Goal: Information Seeking & Learning: Compare options

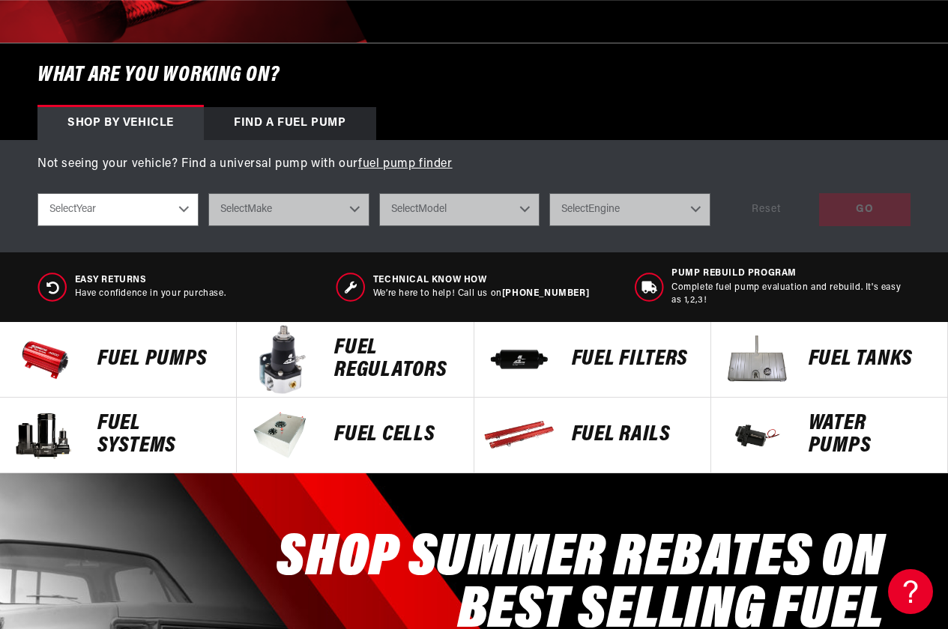
scroll to position [449, 0]
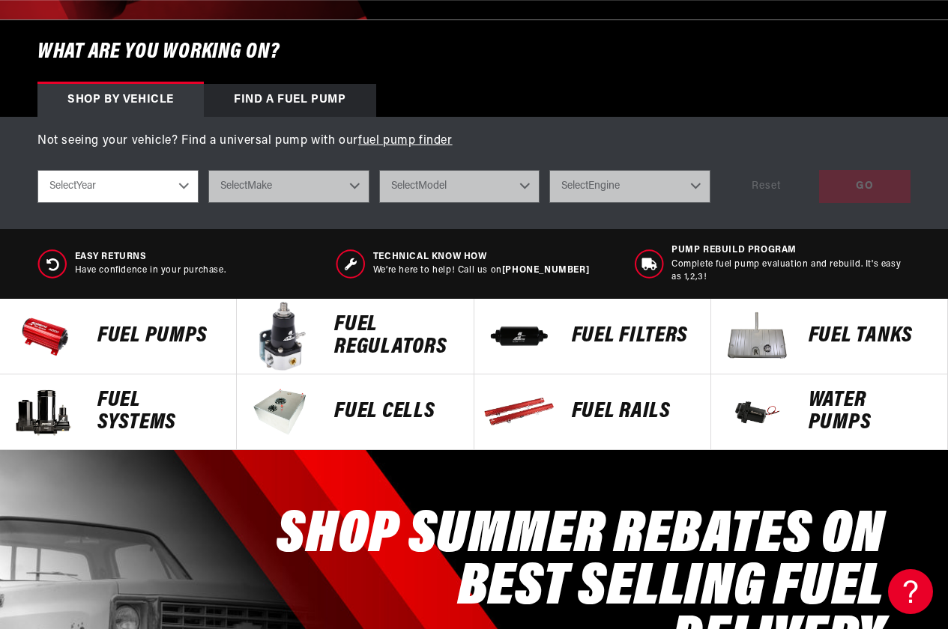
click at [169, 326] on p "Fuel Pumps" at bounding box center [159, 336] width 124 height 22
click at [352, 336] on p "FUEL REGULATORS" at bounding box center [396, 336] width 124 height 45
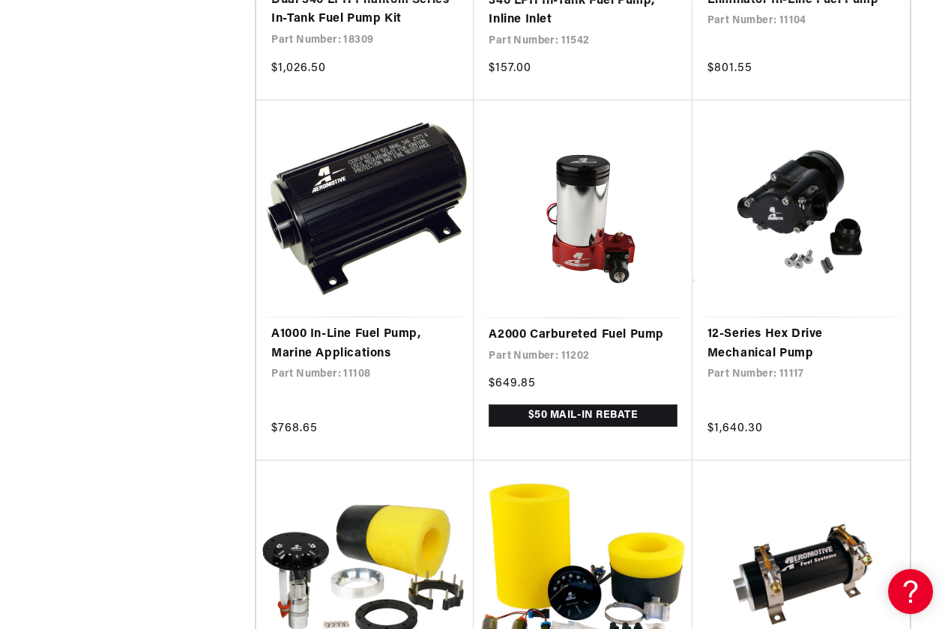
scroll to position [0, 813]
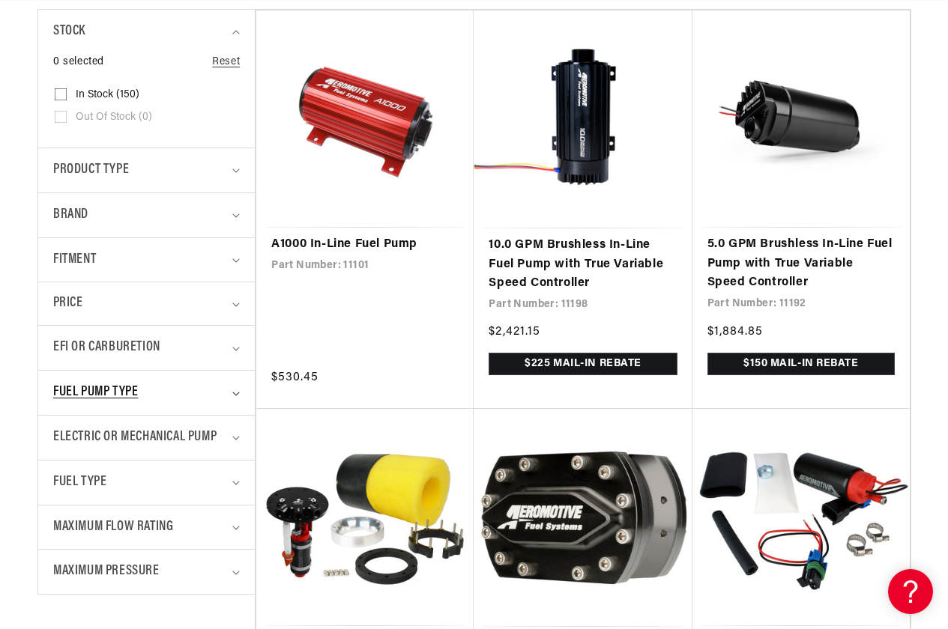
click at [236, 389] on summary "Fuel Pump Type" at bounding box center [146, 393] width 187 height 44
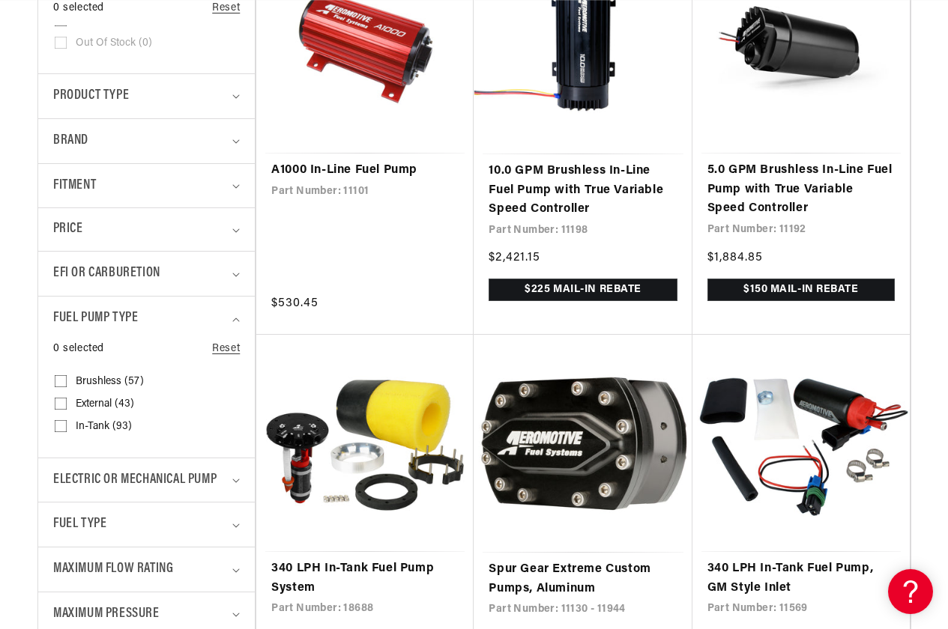
scroll to position [449, 0]
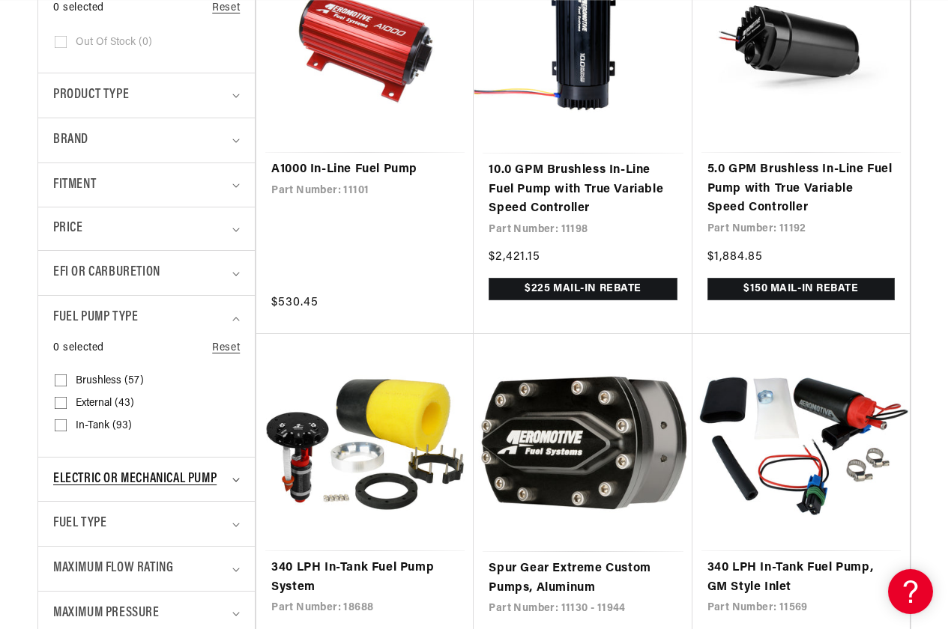
click at [186, 479] on span "Electric or Mechanical Pump" at bounding box center [134, 480] width 163 height 22
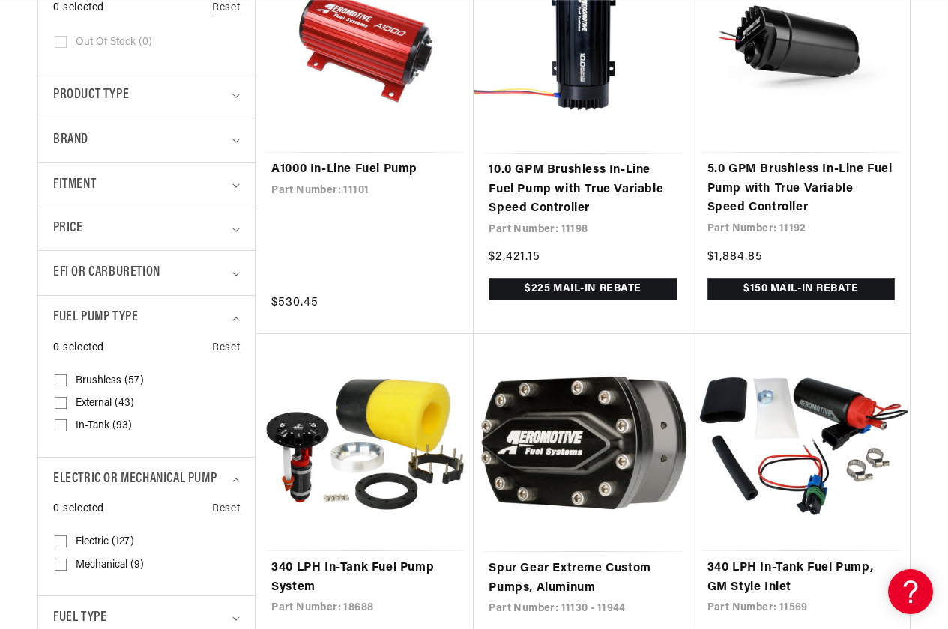
scroll to position [0, 1625]
click at [123, 564] on span "Mechanical (9)" at bounding box center [110, 565] width 68 height 13
click at [67, 564] on input "Mechanical (9) Mechanical (9 products)" at bounding box center [61, 568] width 12 height 12
checkbox input "true"
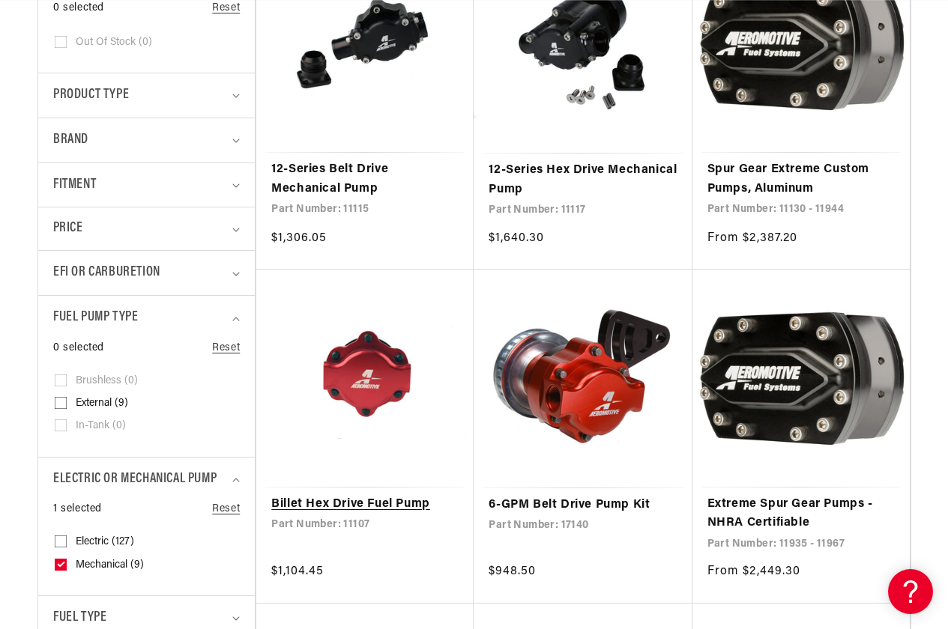
scroll to position [0, 2438]
click at [373, 495] on link "Billet Hex Drive Fuel Pump" at bounding box center [364, 504] width 187 height 19
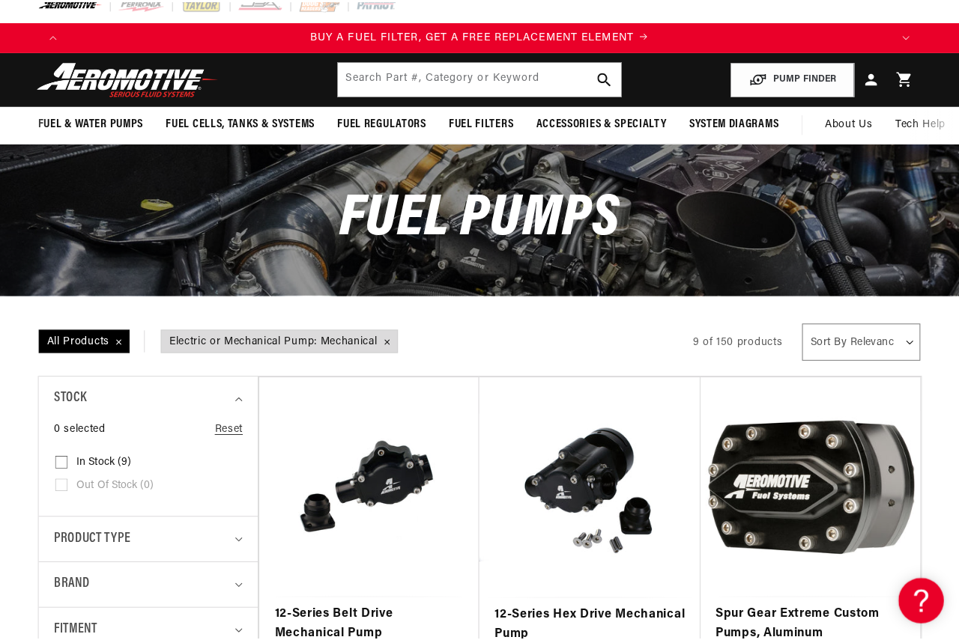
scroll to position [0, 0]
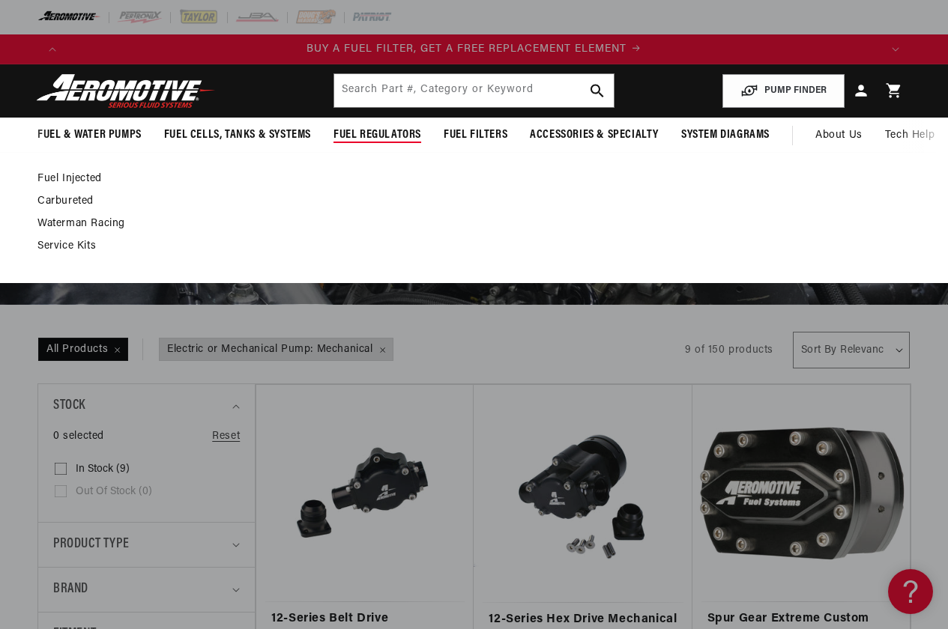
click at [369, 129] on span "Fuel Regulators" at bounding box center [377, 135] width 88 height 16
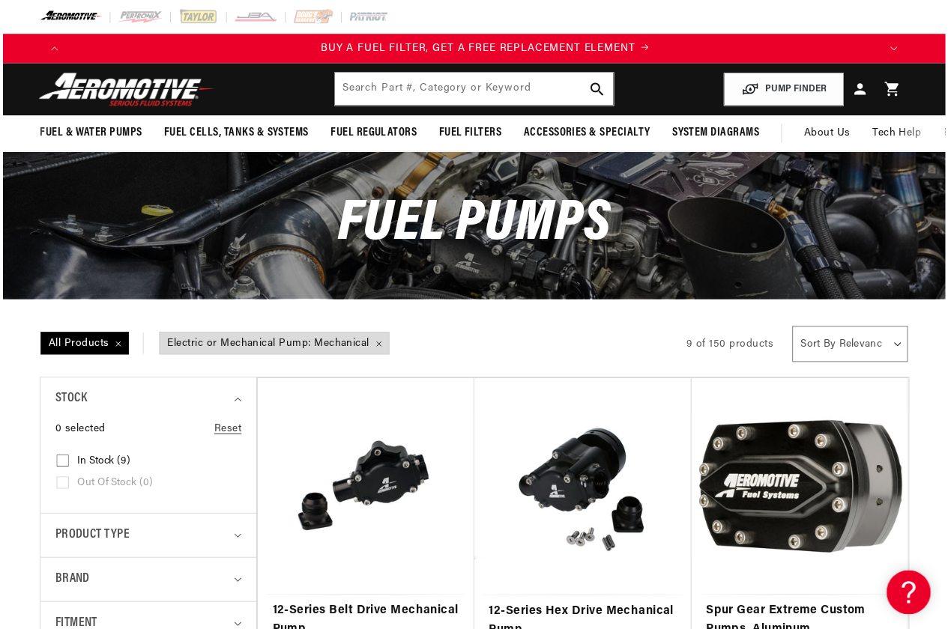
scroll to position [0, 824]
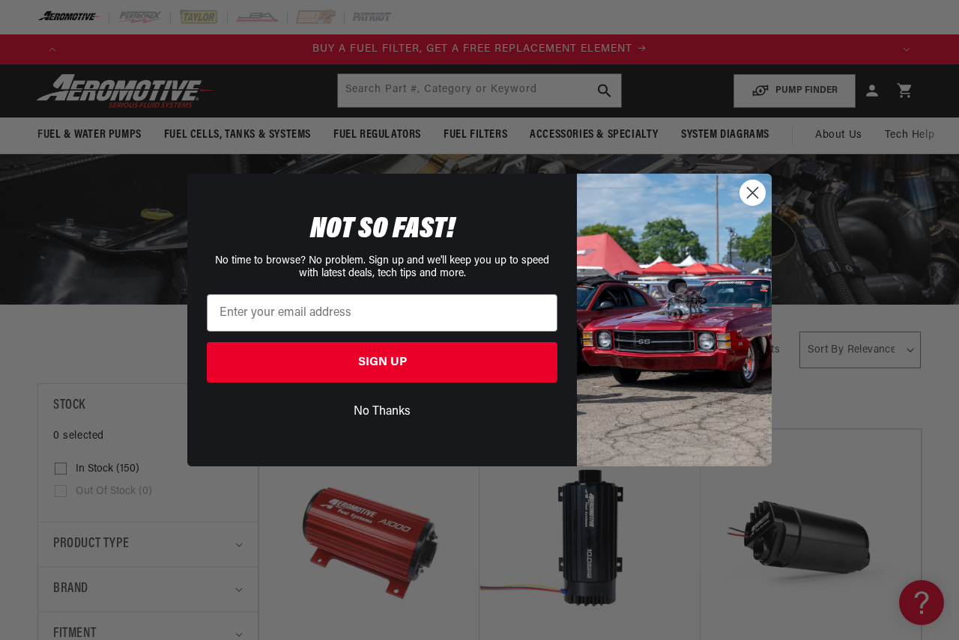
click at [758, 192] on circle "Close dialog" at bounding box center [752, 193] width 25 height 25
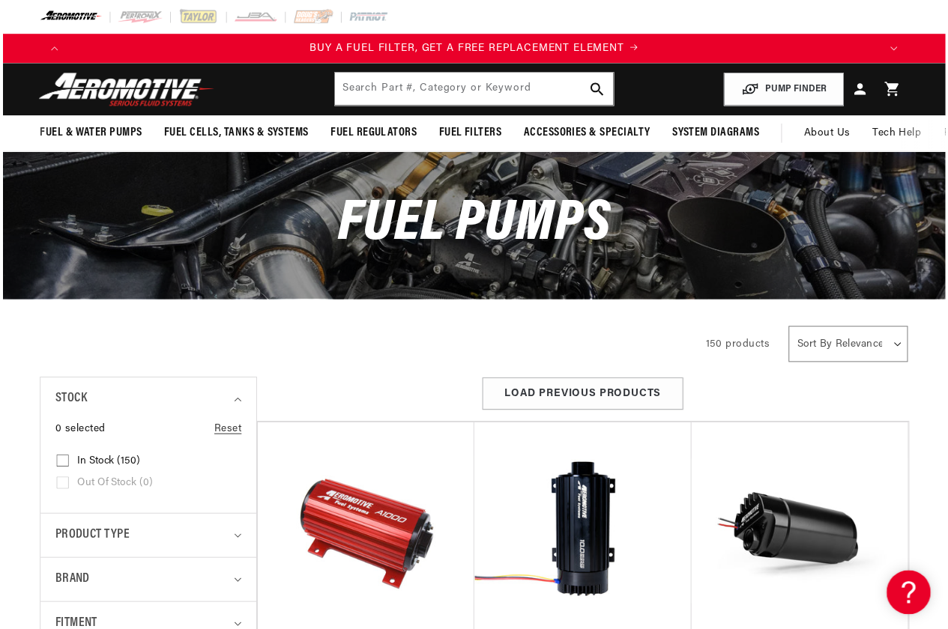
scroll to position [0, 813]
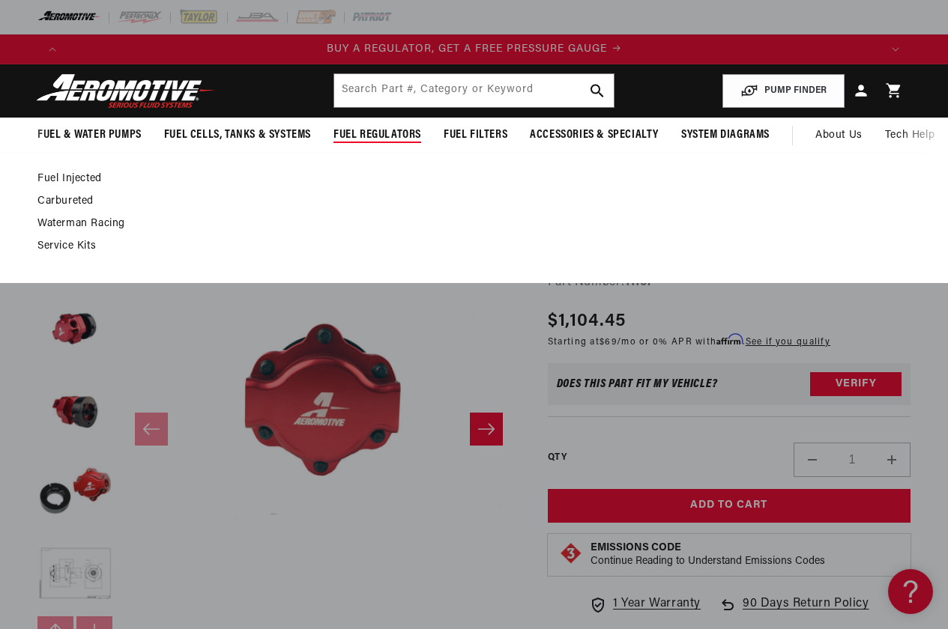
click at [360, 130] on span "Fuel Regulators" at bounding box center [377, 135] width 88 height 16
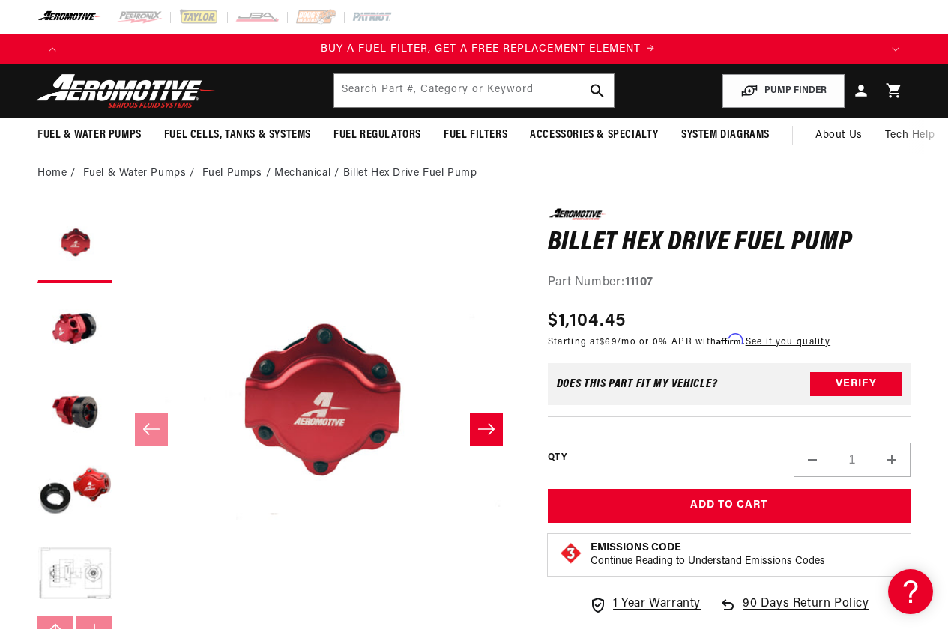
scroll to position [0, 813]
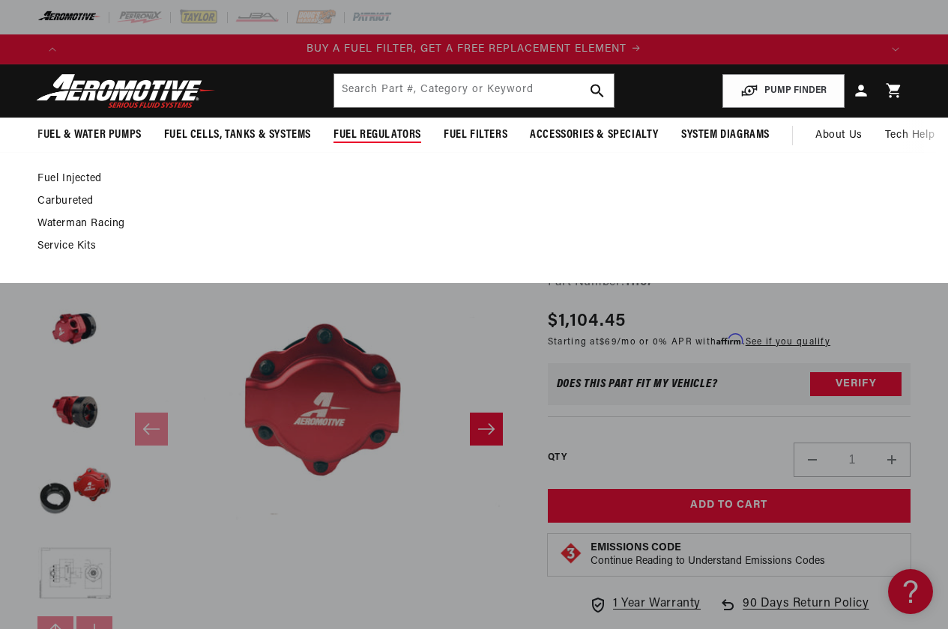
click at [399, 137] on span "Fuel Regulators" at bounding box center [377, 135] width 88 height 16
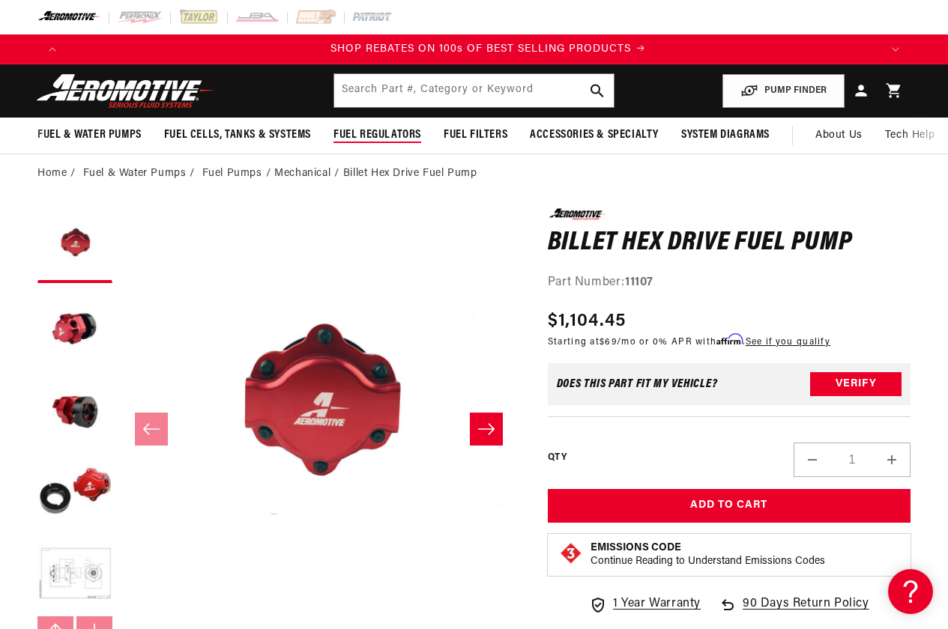
scroll to position [0, 1625]
click at [399, 137] on span "Fuel Regulators" at bounding box center [377, 135] width 88 height 16
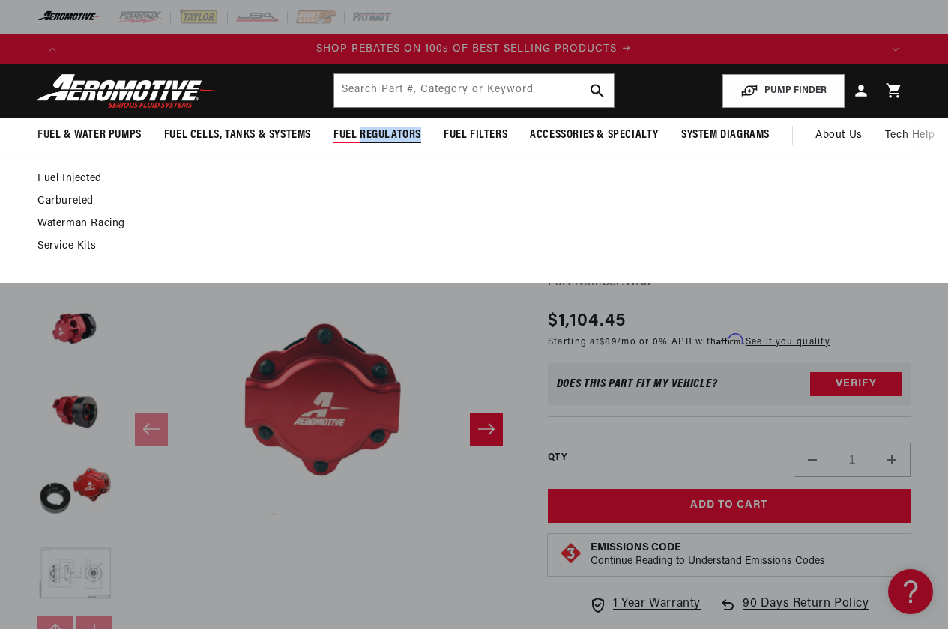
click at [399, 137] on span "Fuel Regulators" at bounding box center [377, 135] width 88 height 16
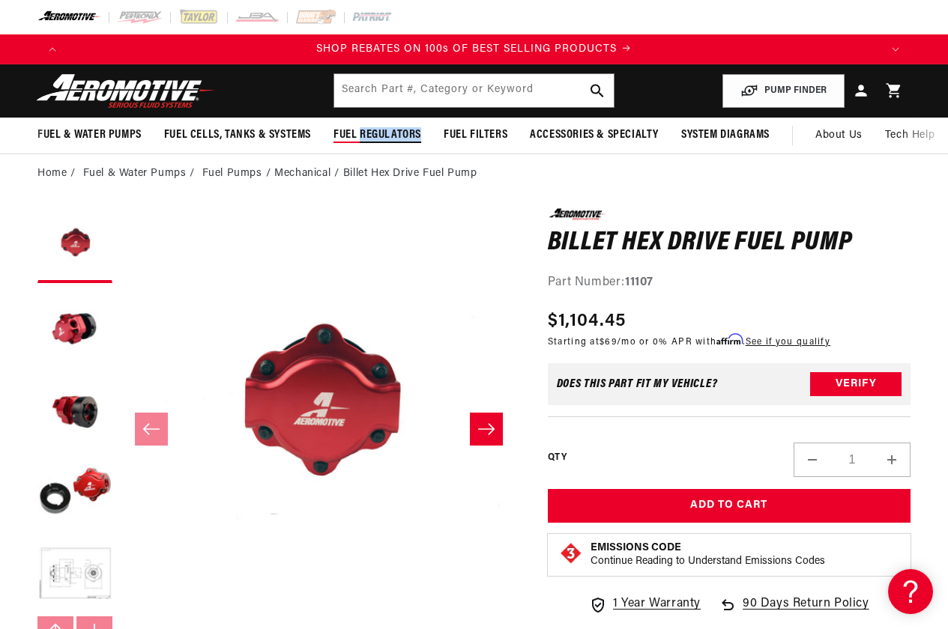
click at [399, 137] on span "Fuel Regulators" at bounding box center [377, 135] width 88 height 16
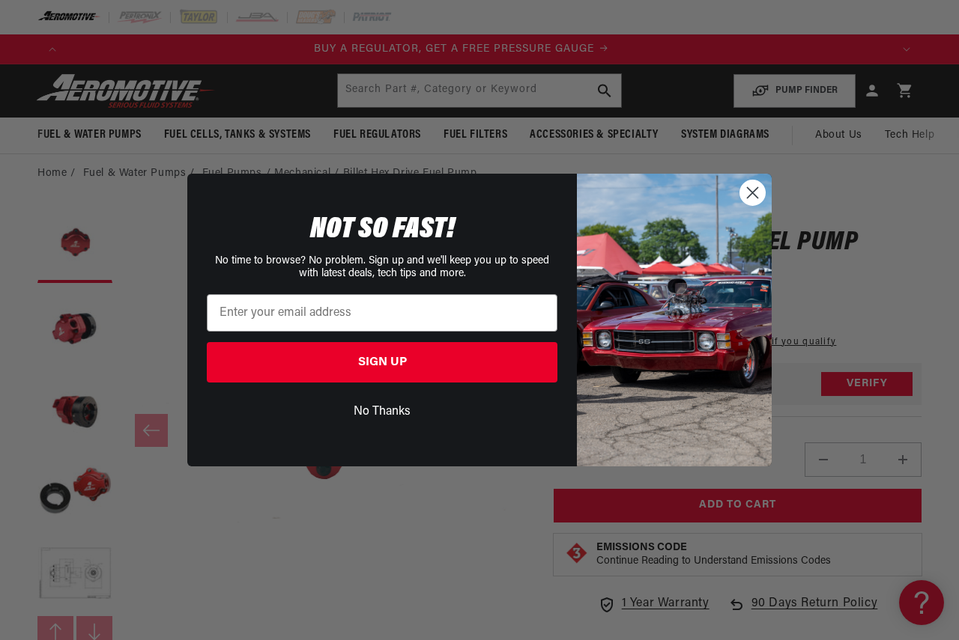
scroll to position [0, 0]
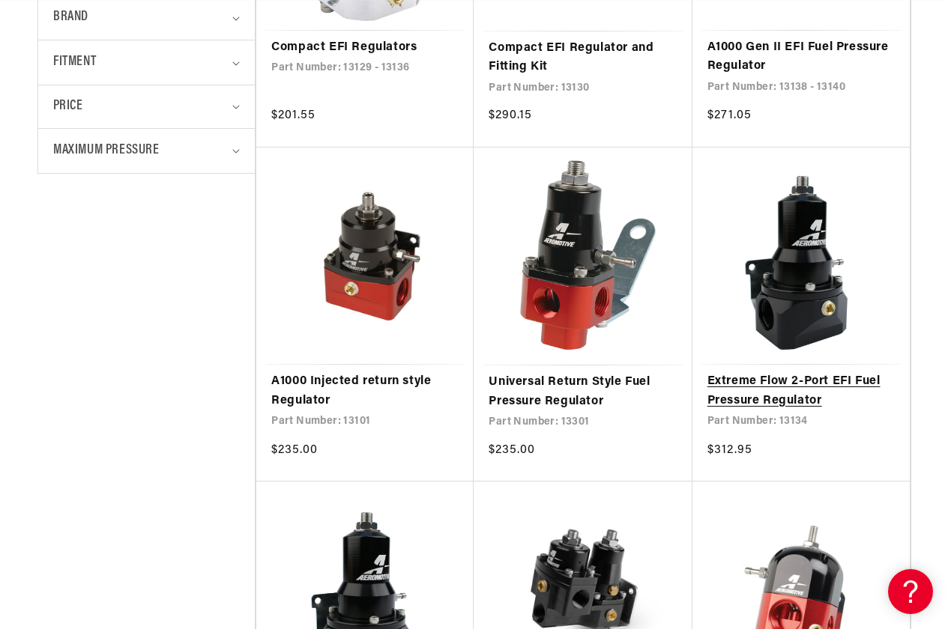
scroll to position [0, 2438]
click at [801, 372] on link "Extreme Flow 2-Port EFI Fuel Pressure Regulator" at bounding box center [800, 391] width 187 height 38
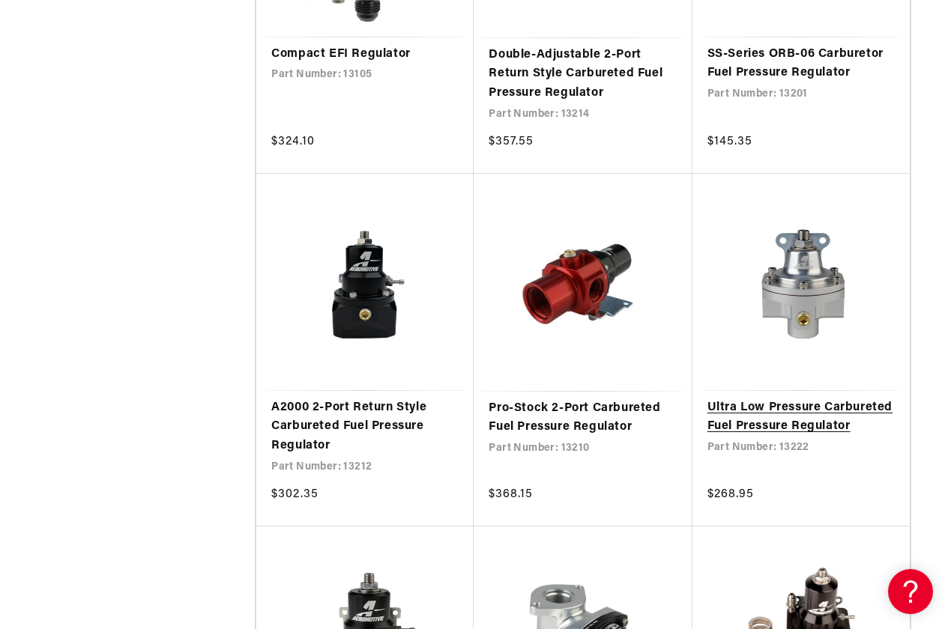
scroll to position [0, 0]
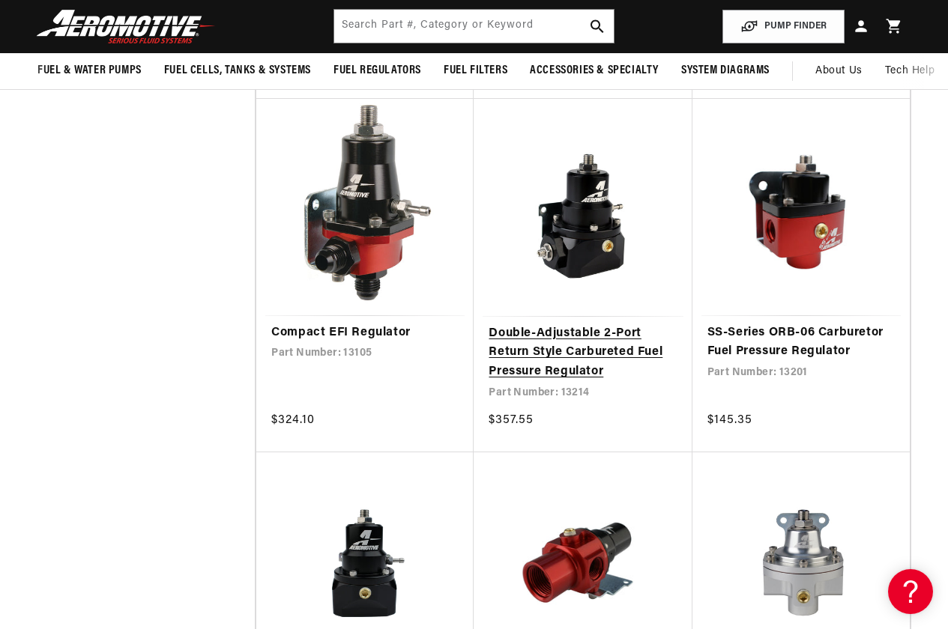
click at [590, 324] on link "Double-Adjustable 2-Port Return Style Carbureted Fuel Pressure Regulator" at bounding box center [582, 353] width 188 height 58
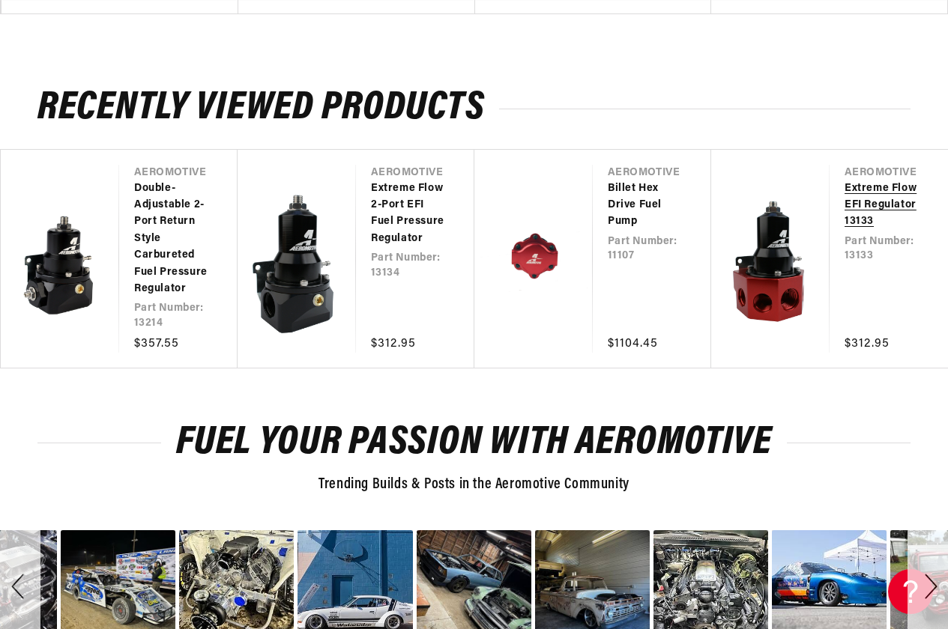
click at [866, 201] on link "Extreme Flow EFI Regulator 13133" at bounding box center [880, 206] width 73 height 50
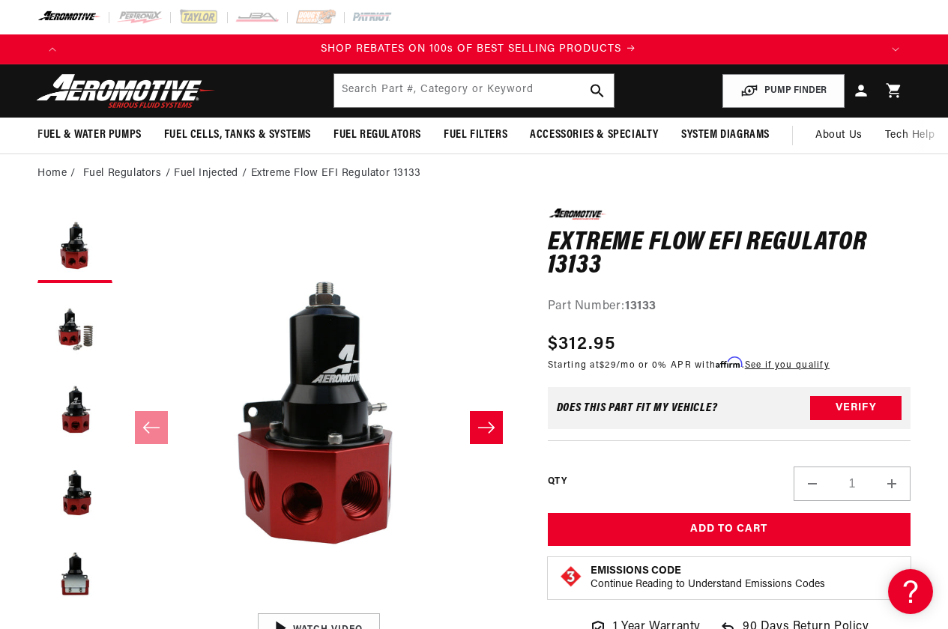
scroll to position [0, 1625]
click at [353, 91] on input "text" at bounding box center [473, 90] width 279 height 33
type input "11"
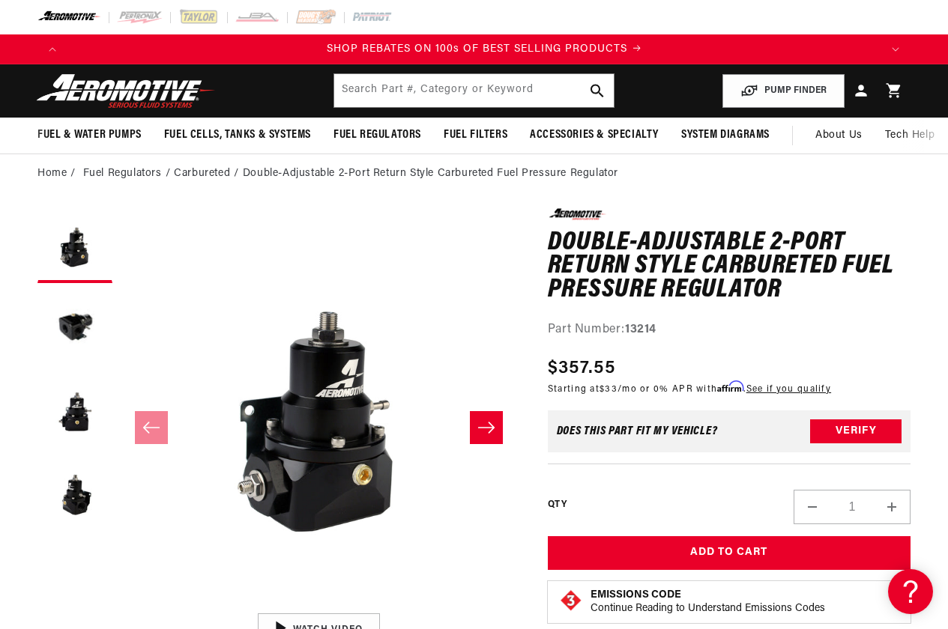
scroll to position [0, 1625]
click at [351, 91] on input "text" at bounding box center [473, 90] width 279 height 33
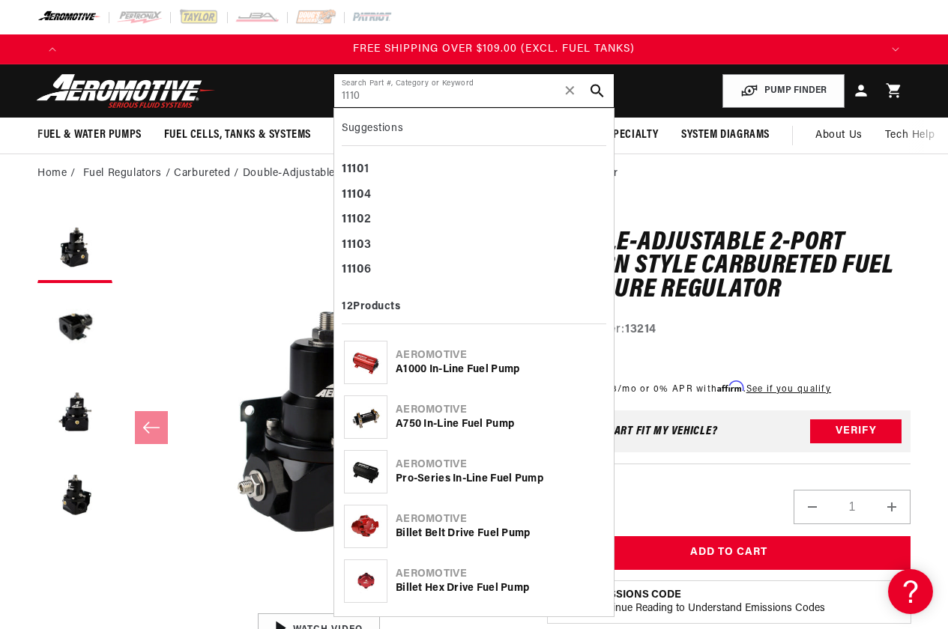
scroll to position [0, 2438]
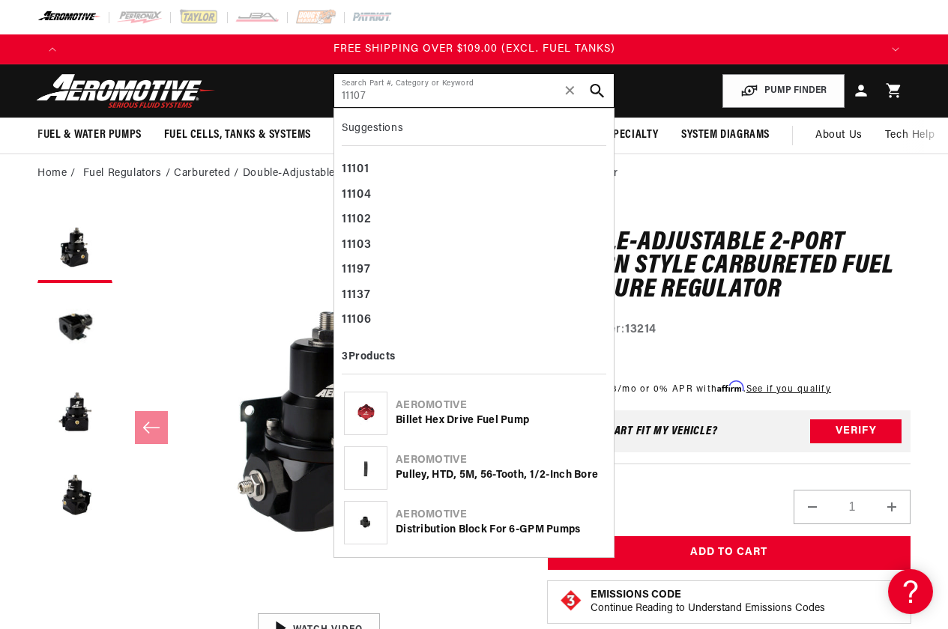
type input "11107"
click at [598, 87] on use "search button" at bounding box center [596, 91] width 14 height 14
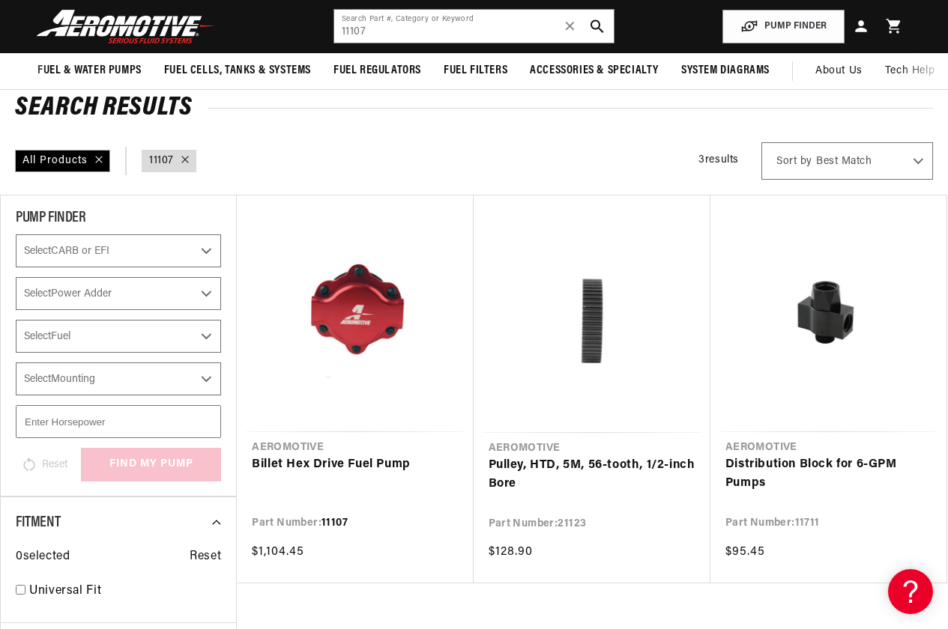
scroll to position [75, 0]
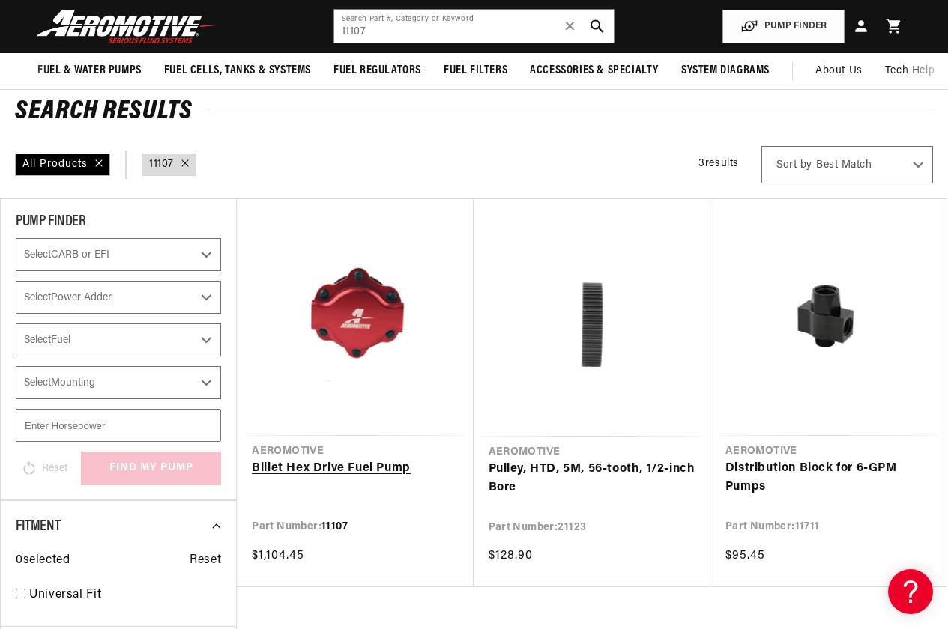
click at [372, 459] on link "Billet Hex Drive Fuel Pump" at bounding box center [355, 468] width 206 height 19
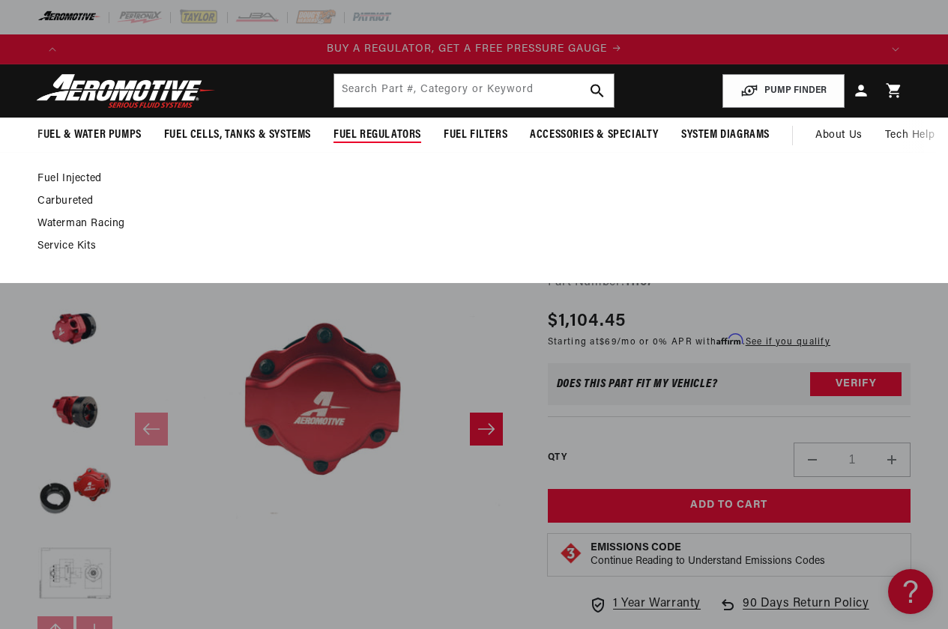
click at [371, 132] on span "Fuel Regulators" at bounding box center [377, 135] width 88 height 16
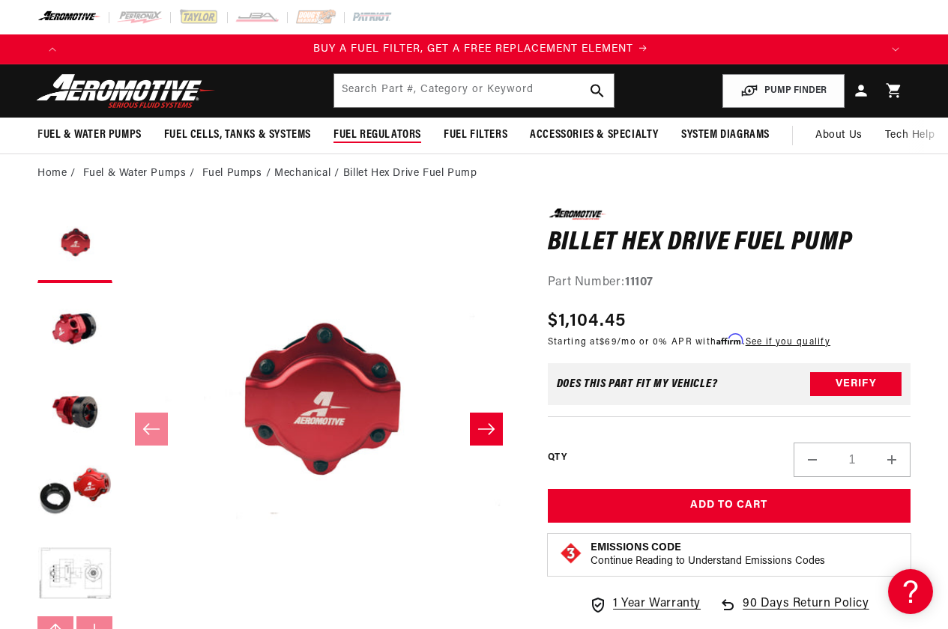
scroll to position [0, 813]
click at [367, 133] on span "Fuel Regulators" at bounding box center [377, 135] width 88 height 16
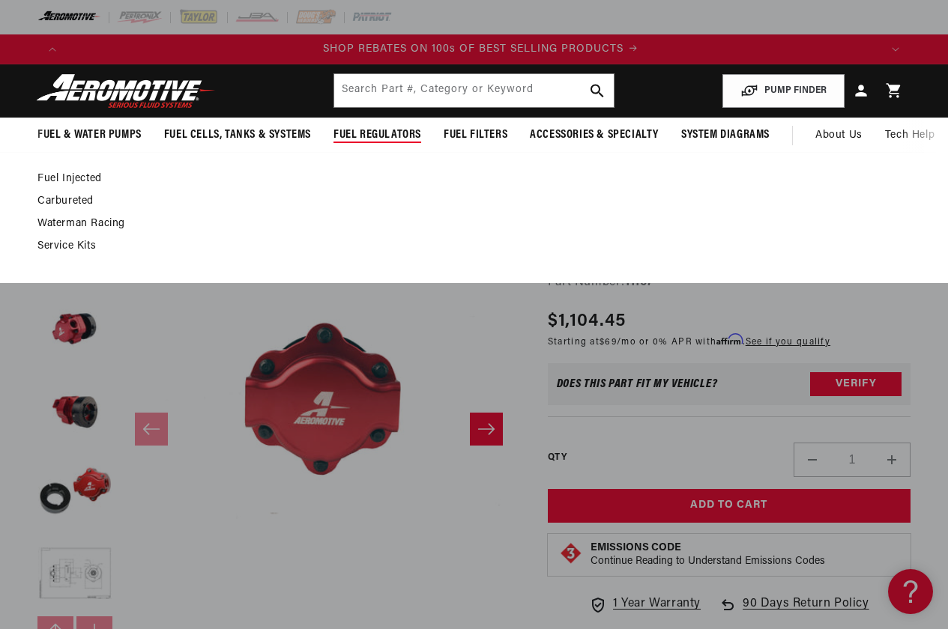
scroll to position [0, 1625]
click at [66, 197] on link "Carbureted" at bounding box center [466, 201] width 858 height 13
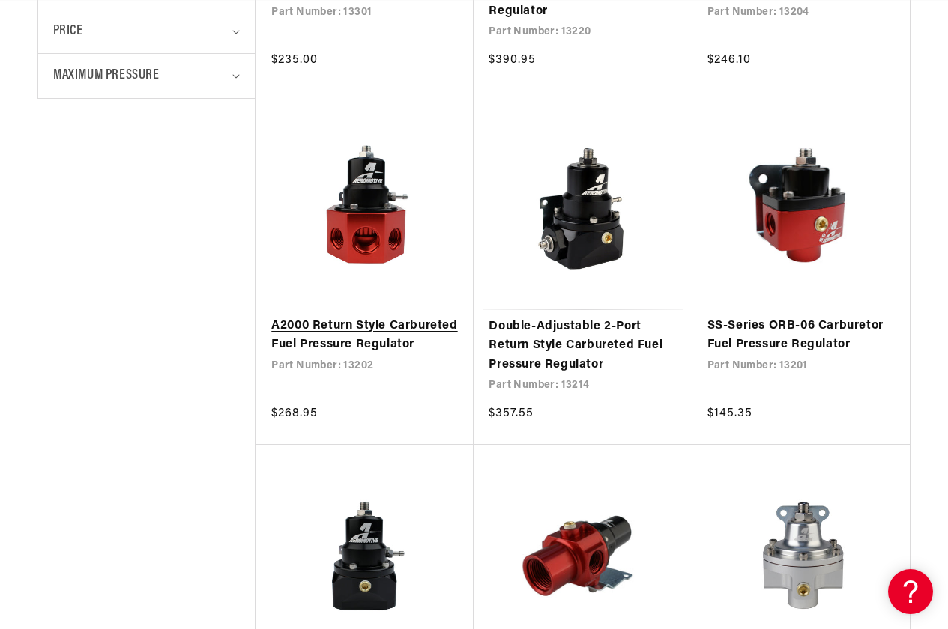
scroll to position [0, 1625]
click at [375, 317] on link "A2000 Return Style Carbureted Fuel Pressure Regulator" at bounding box center [364, 336] width 187 height 38
click at [374, 317] on link "A2000 Return Style Carbureted Fuel Pressure Regulator" at bounding box center [364, 336] width 187 height 38
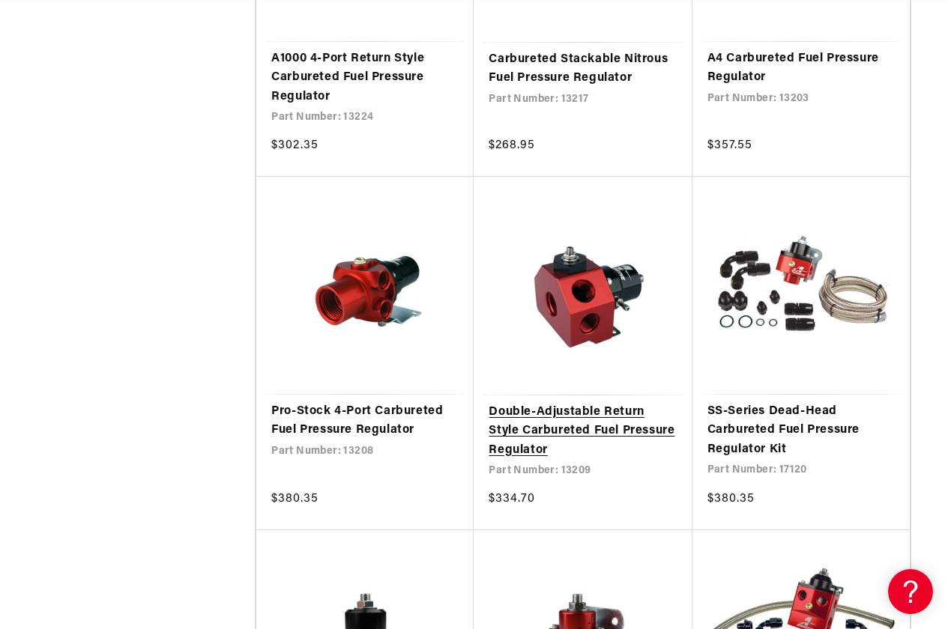
scroll to position [0, 0]
click at [593, 403] on link "Double-Adjustable Return Style Carbureted Fuel Pressure Regulator" at bounding box center [582, 432] width 188 height 58
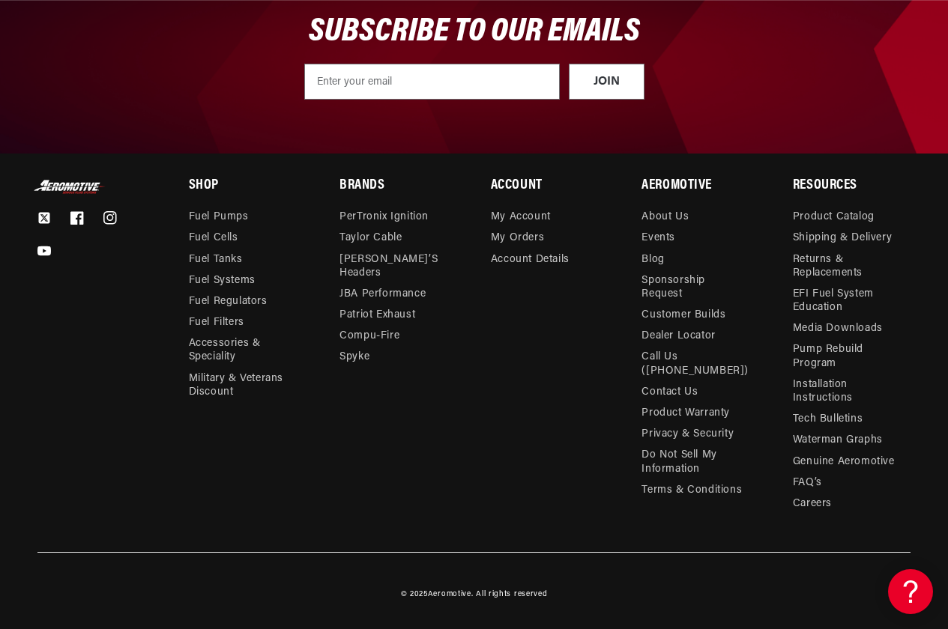
scroll to position [0, 2438]
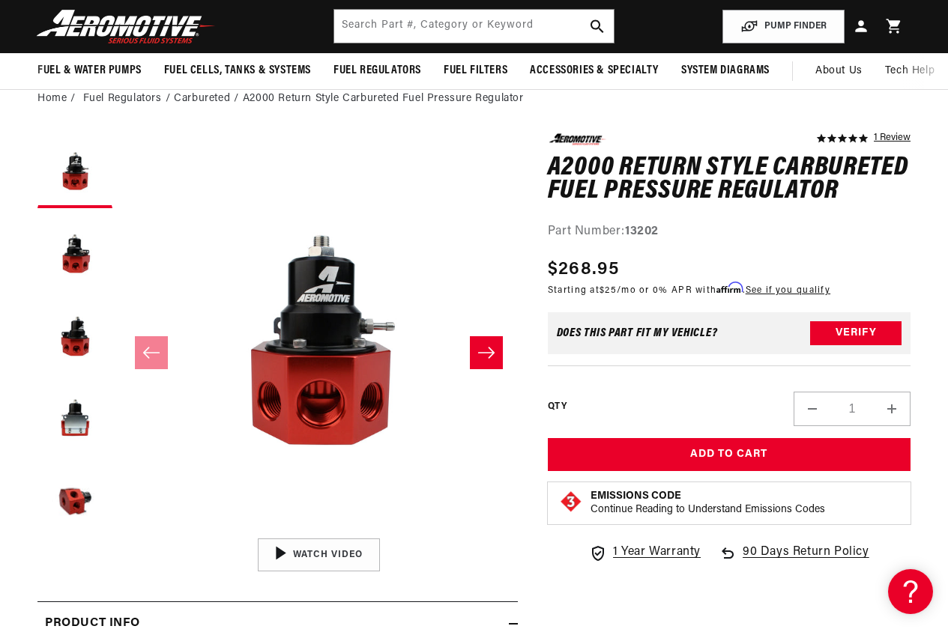
scroll to position [0, 2267]
